Goal: Information Seeking & Learning: Learn about a topic

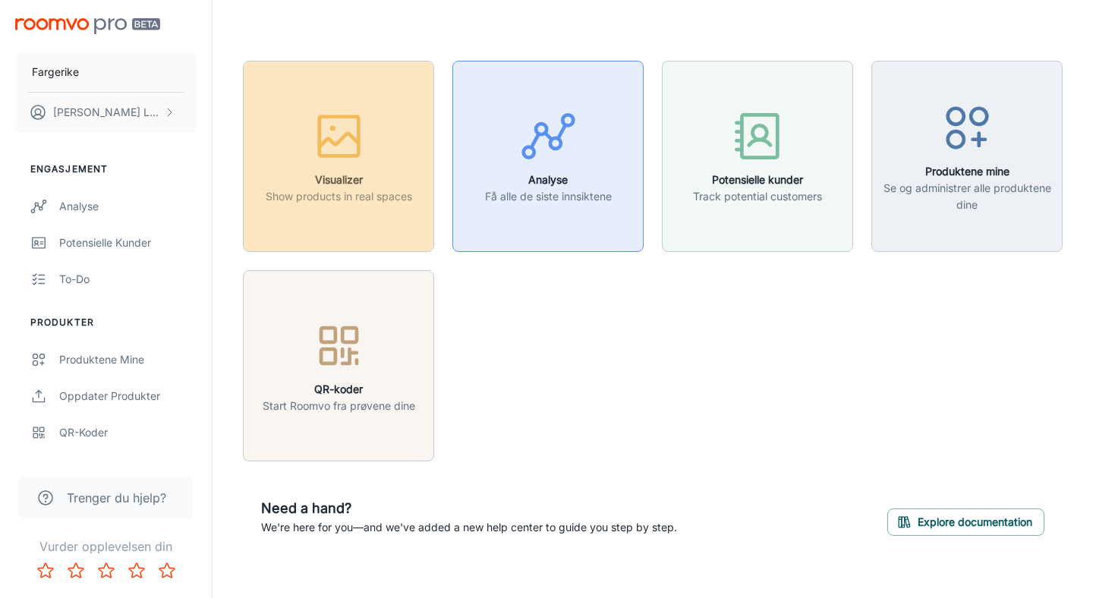
drag, startPoint x: 347, startPoint y: 150, endPoint x: 480, endPoint y: 131, distance: 135.0
click at [480, 131] on div "Visualizer Show products in real spaces Analyse Få alle de siste innsiktene Pot…" at bounding box center [644, 252] width 838 height 419
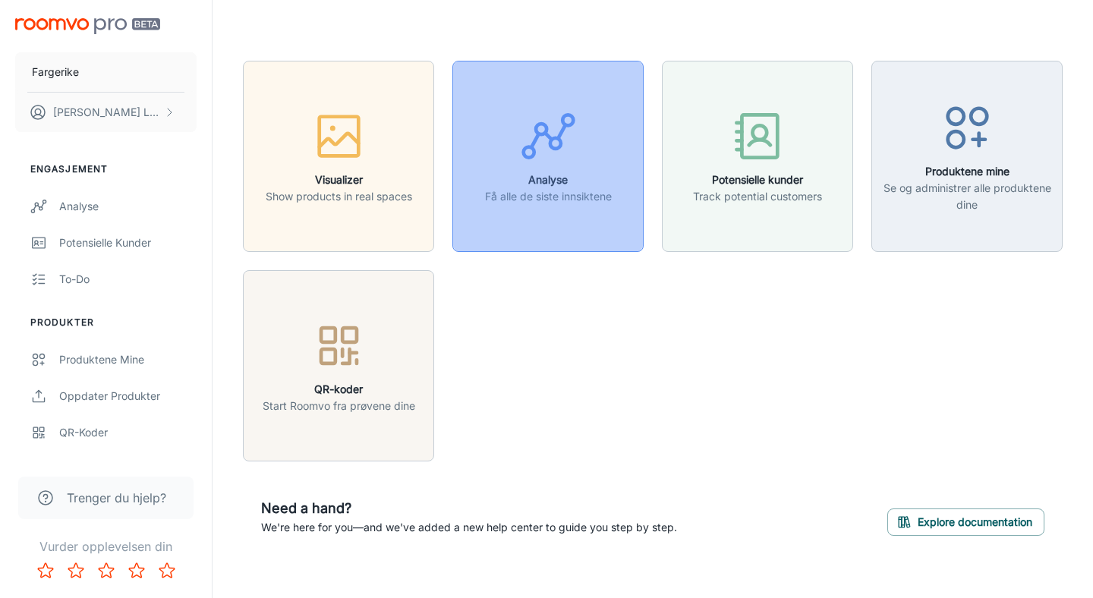
click at [517, 162] on div "button" at bounding box center [548, 139] width 127 height 63
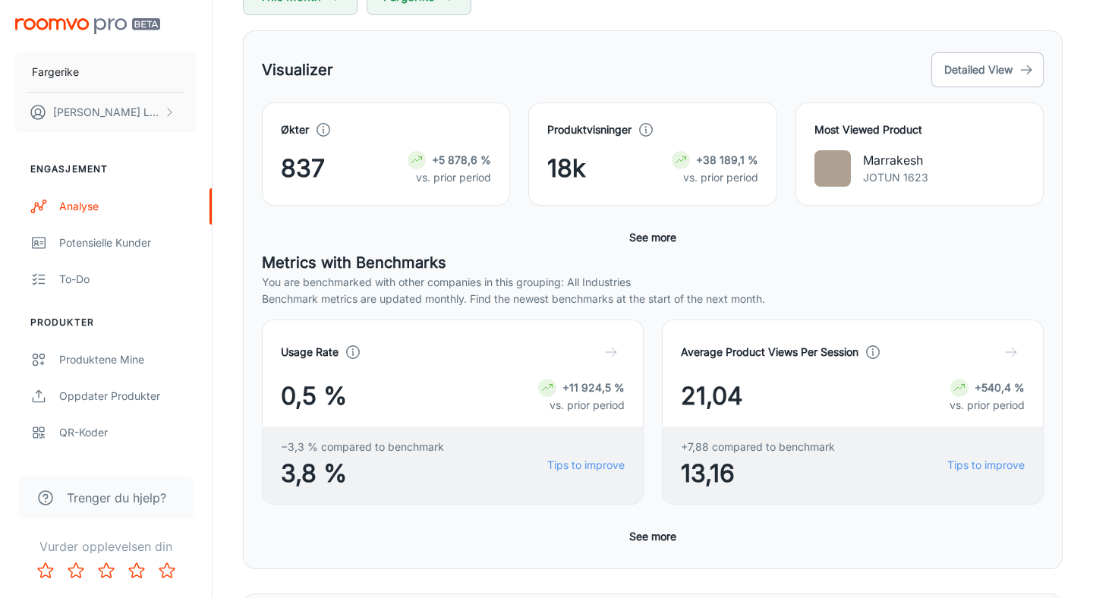
scroll to position [217, 0]
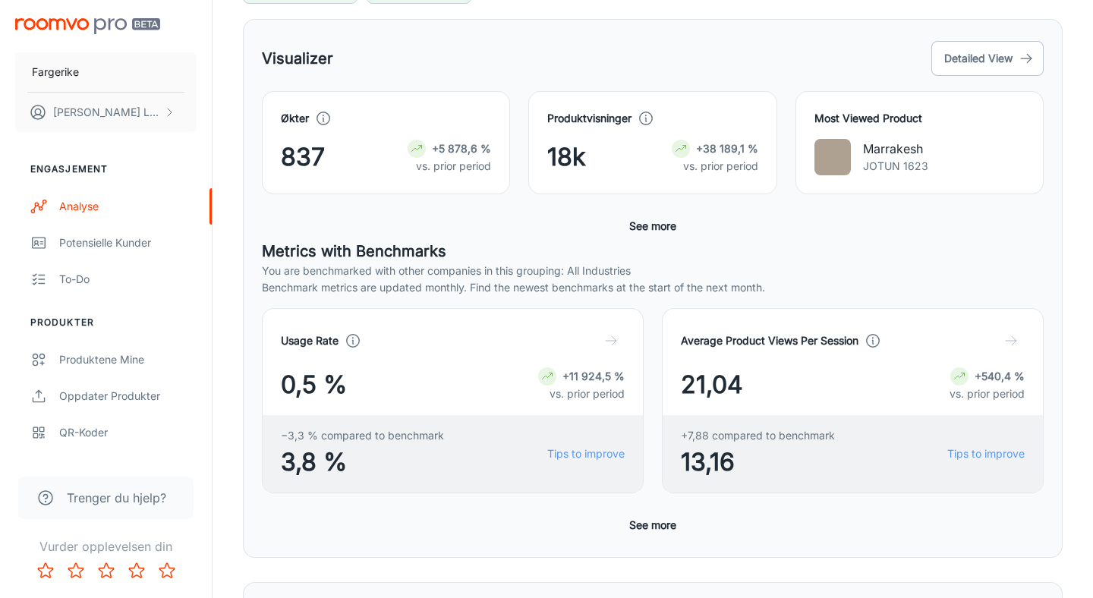
click at [820, 183] on div "Most Viewed Product Marrakesh JOTUN 1623" at bounding box center [919, 142] width 248 height 103
click at [987, 58] on button "Detailed View" at bounding box center [987, 58] width 112 height 35
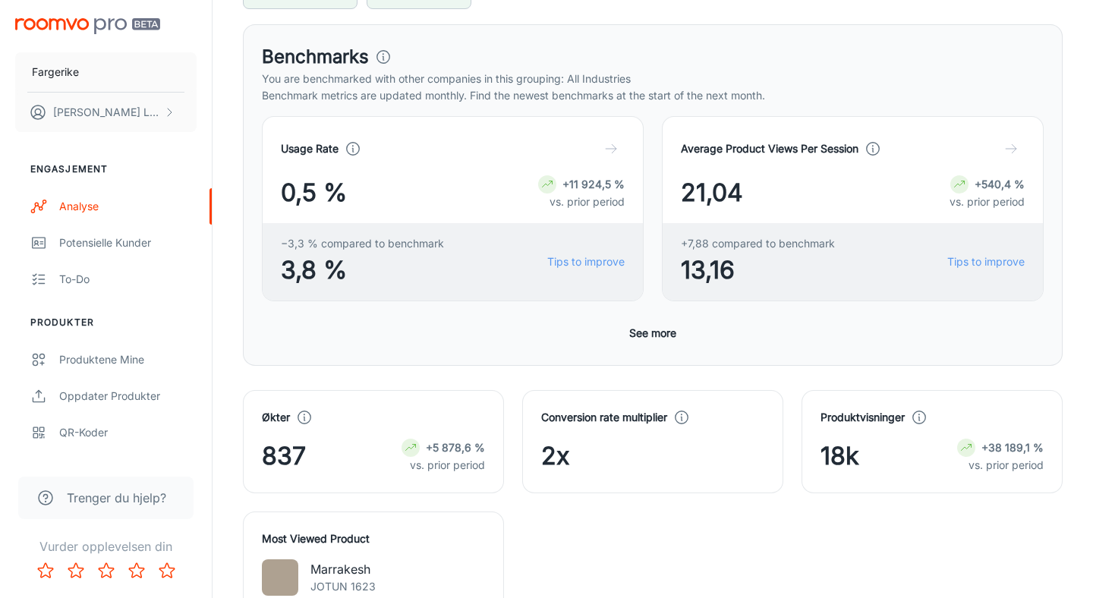
scroll to position [213, 0]
click at [489, 337] on div "Usage Rate 0,5 % +11 924,5 % vs. prior period −3,3 % compared to benchmark 3,8 …" at bounding box center [653, 230] width 782 height 231
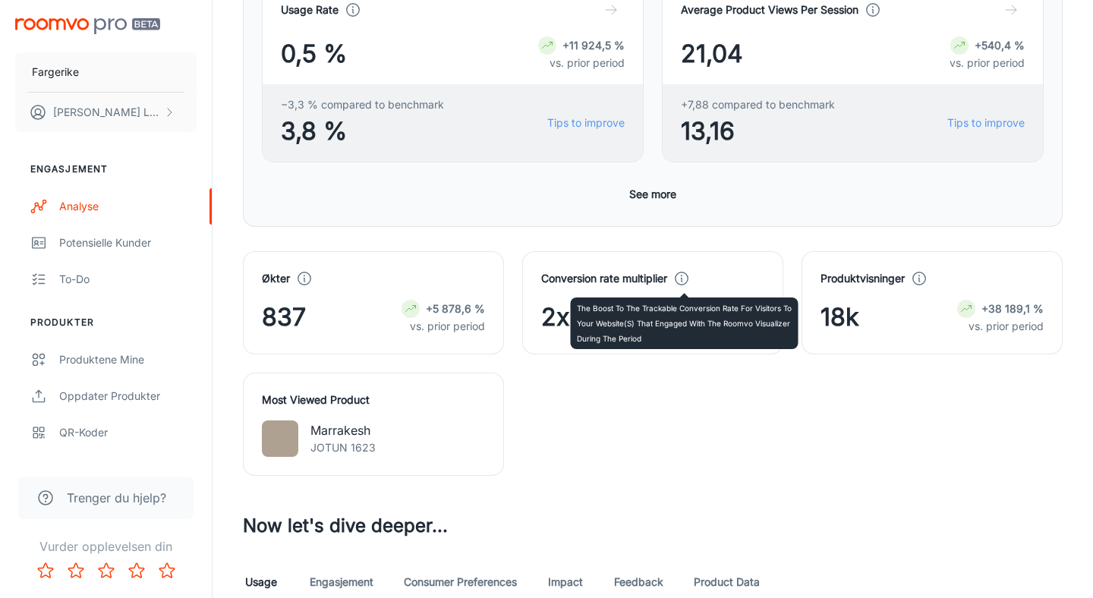
scroll to position [351, 0]
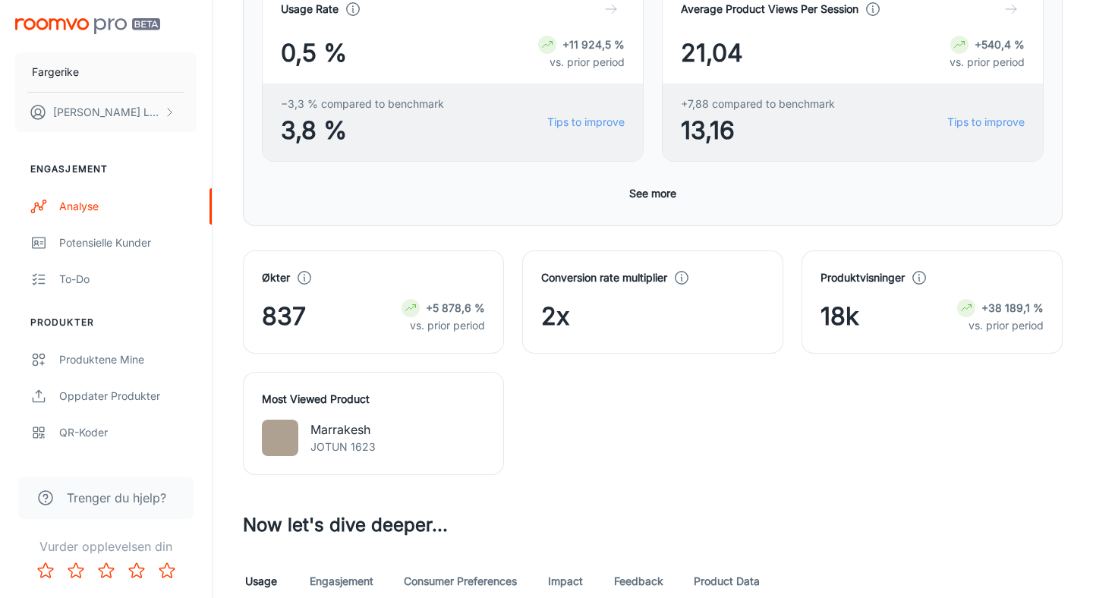
click at [635, 420] on div "Økter 837 +5 878,6 % vs. prior period Conversion rate multiplier 2x Produktvisn…" at bounding box center [644, 353] width 838 height 243
click at [657, 415] on div "Økter 837 +5 878,6 % vs. prior period Conversion rate multiplier 2x Produktvisn…" at bounding box center [644, 353] width 838 height 243
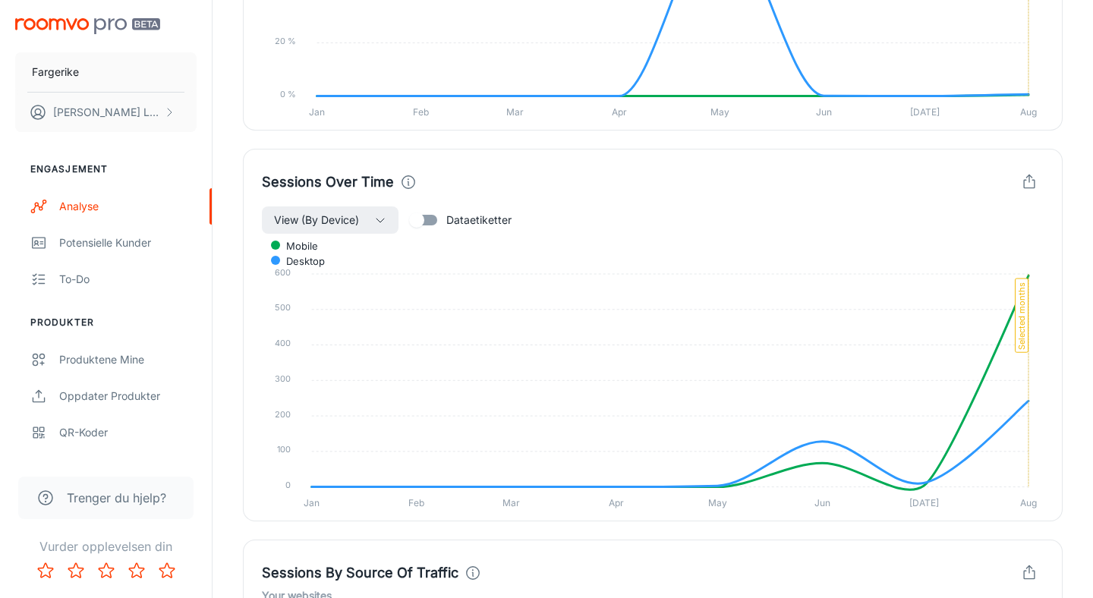
scroll to position [1217, 0]
click at [339, 219] on span "View (By Device)" at bounding box center [316, 221] width 85 height 18
click at [352, 257] on span "All" at bounding box center [330, 256] width 106 height 18
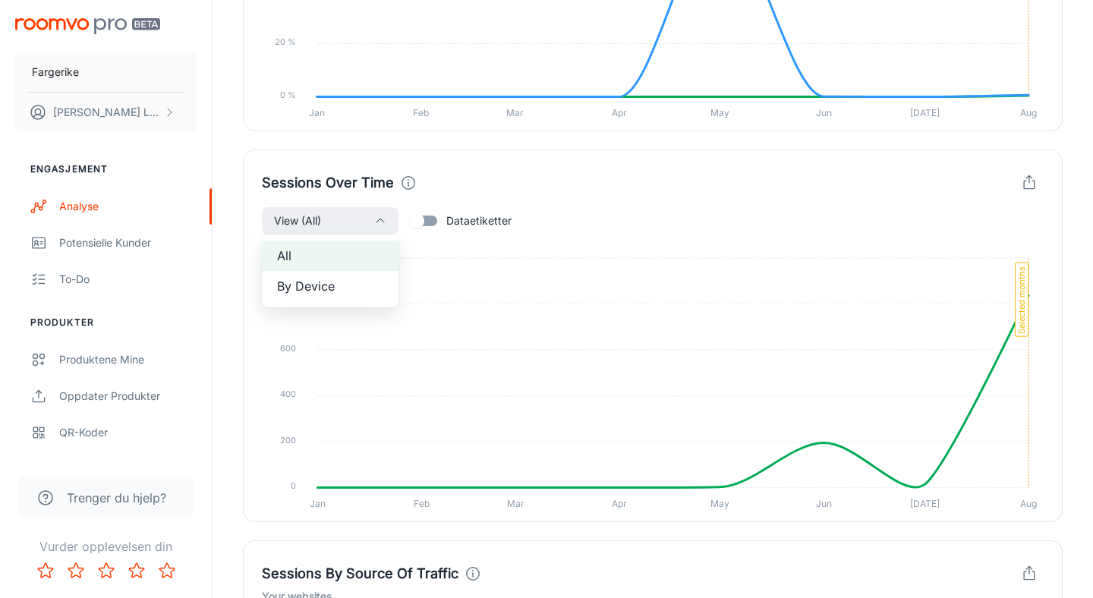
click at [1069, 323] on div at bounding box center [546, 299] width 1093 height 598
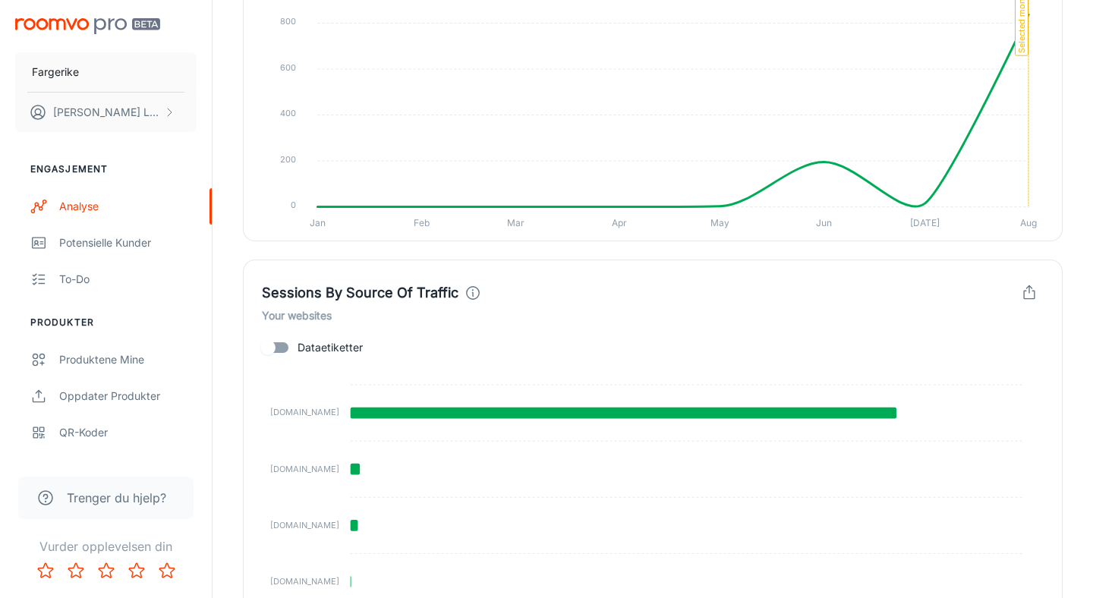
scroll to position [1596, 0]
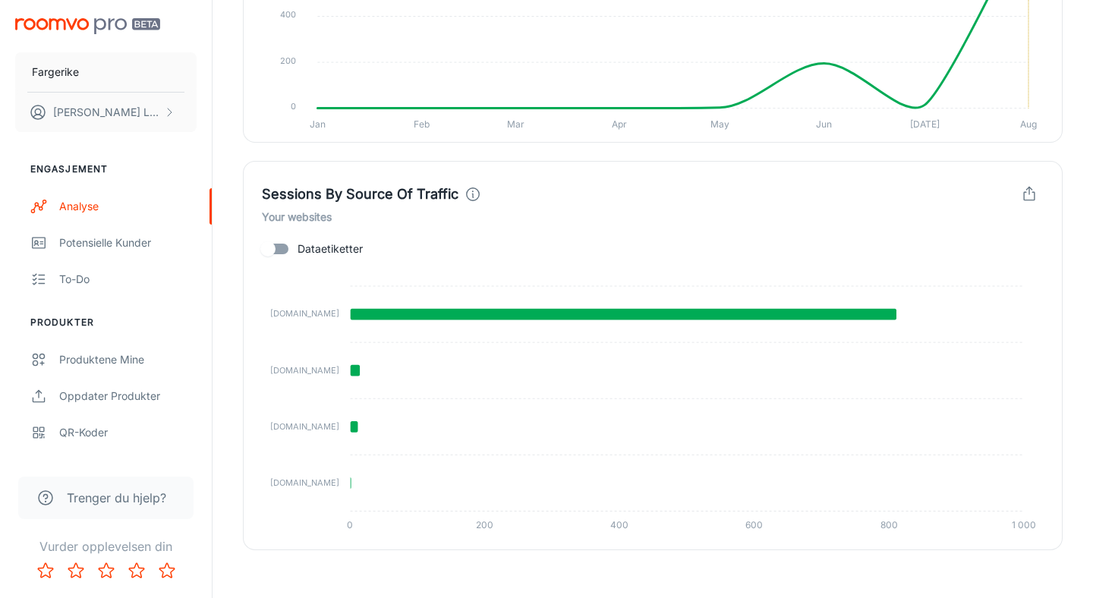
click at [285, 244] on input "Dataetiketter" at bounding box center [268, 249] width 87 height 29
click at [281, 250] on input "Dataetiketter" at bounding box center [283, 249] width 87 height 29
click at [281, 250] on input "Dataetiketter" at bounding box center [268, 249] width 87 height 29
checkbox input "true"
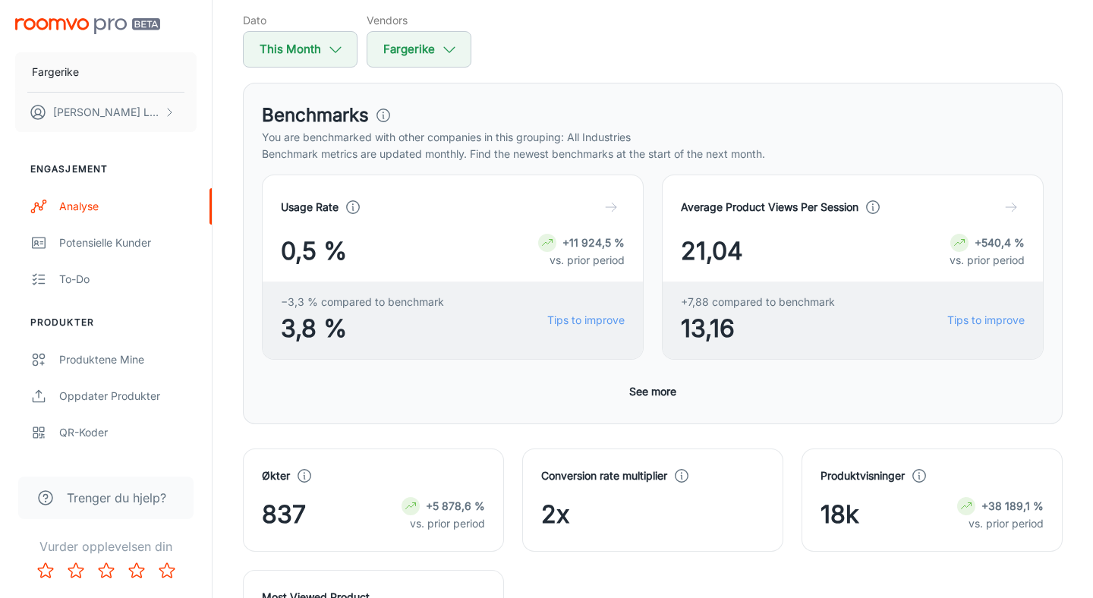
scroll to position [152, 0]
click at [752, 123] on div "Benchmarks" at bounding box center [653, 116] width 782 height 27
click at [622, 54] on div "Dato This Month Vendors Fargerike" at bounding box center [653, 41] width 820 height 55
